Goal: Task Accomplishment & Management: Use online tool/utility

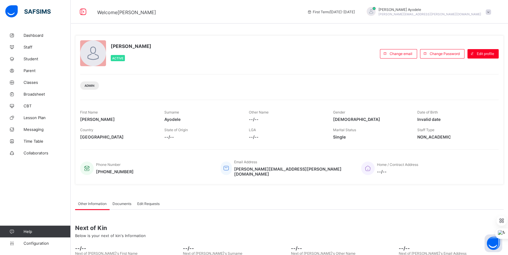
click at [34, 62] on link "Student" at bounding box center [35, 59] width 71 height 12
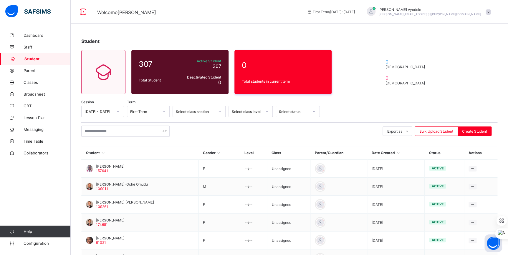
click at [458, 132] on div "Bulk Upload Student" at bounding box center [436, 131] width 43 height 9
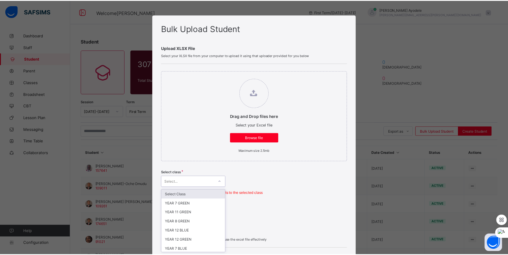
scroll to position [26, 0]
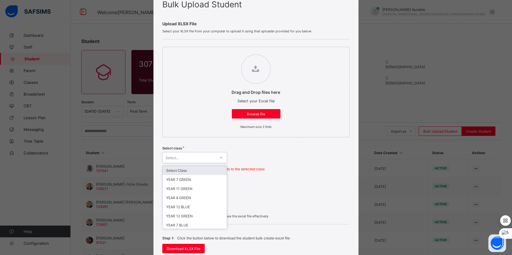
click at [215, 163] on div "option Select Class focused, 1 of 16. 16 results available. Use Up and Down to …" at bounding box center [194, 157] width 65 height 11
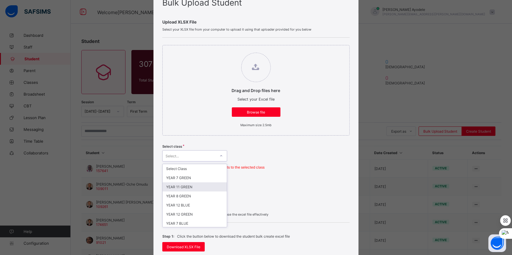
click at [235, 177] on div "Drag and Drop files here Select your Excel file Browse file Maximum size 2.5mb …" at bounding box center [255, 115] width 187 height 155
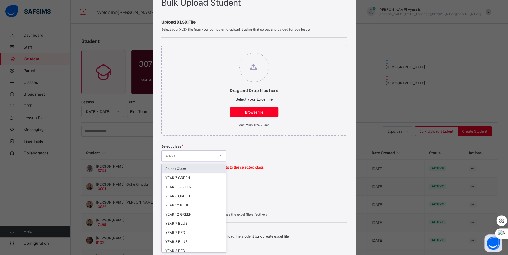
click at [204, 159] on div "Select..." at bounding box center [188, 156] width 53 height 8
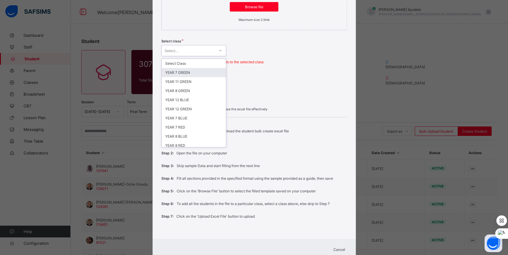
scroll to position [133, 0]
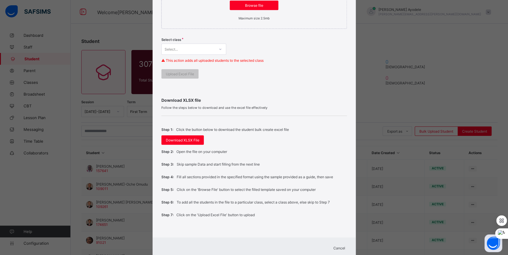
click at [261, 115] on div "Download XLSX file Follow the steps below to download and use the excel file ef…" at bounding box center [254, 157] width 186 height 143
click at [198, 121] on div "Step 1: Click the button below to download the student bulk create excel file D…" at bounding box center [254, 172] width 186 height 113
click at [192, 141] on span "Download XLSX File" at bounding box center [183, 140] width 34 height 4
